Goal: Use online tool/utility: Utilize a website feature to perform a specific function

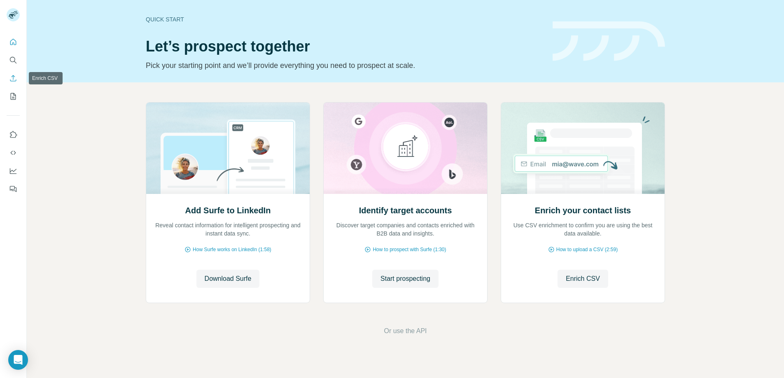
click at [13, 76] on icon "Enrich CSV" at bounding box center [13, 78] width 8 height 8
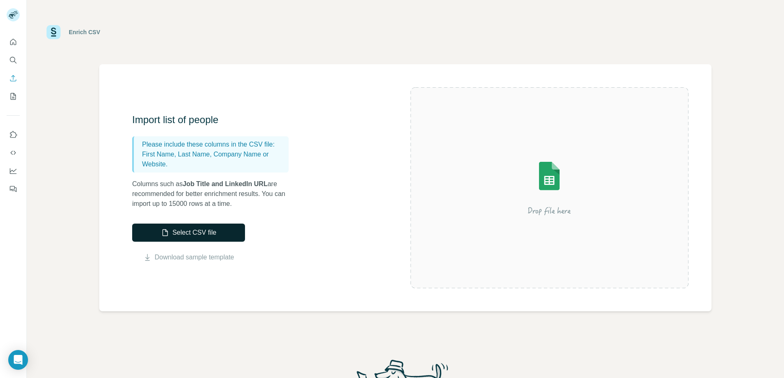
click at [195, 231] on button "Select CSV file" at bounding box center [188, 233] width 113 height 18
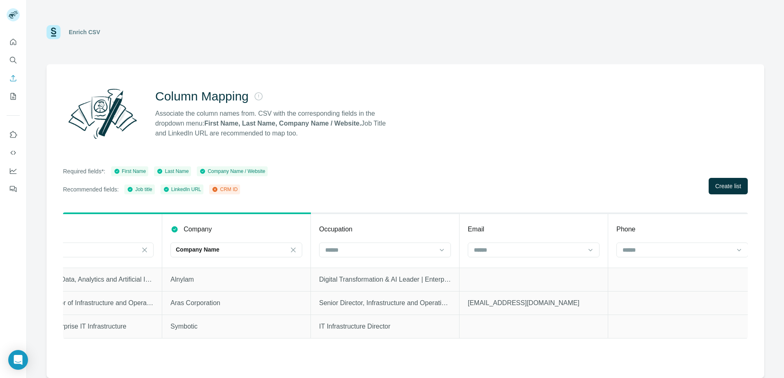
scroll to position [0, 496]
click at [721, 185] on span "Create list" at bounding box center [728, 186] width 26 height 8
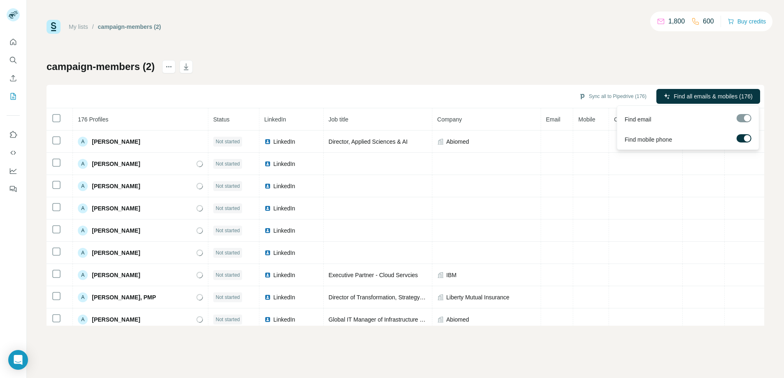
click at [746, 118] on div at bounding box center [744, 118] width 15 height 8
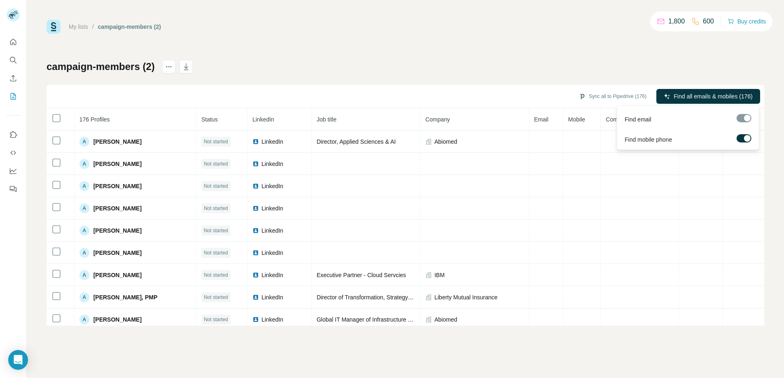
click at [746, 137] on div at bounding box center [747, 138] width 7 height 7
click at [722, 95] on span "Find all emails (176)" at bounding box center [727, 96] width 52 height 8
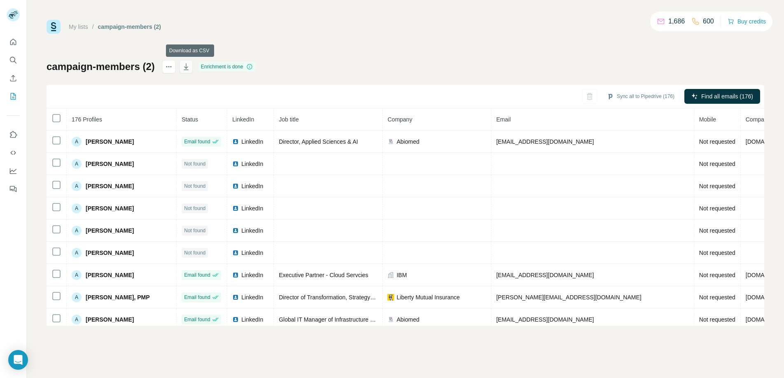
click at [188, 67] on icon "button" at bounding box center [186, 66] width 5 height 7
